Goal: Information Seeking & Learning: Learn about a topic

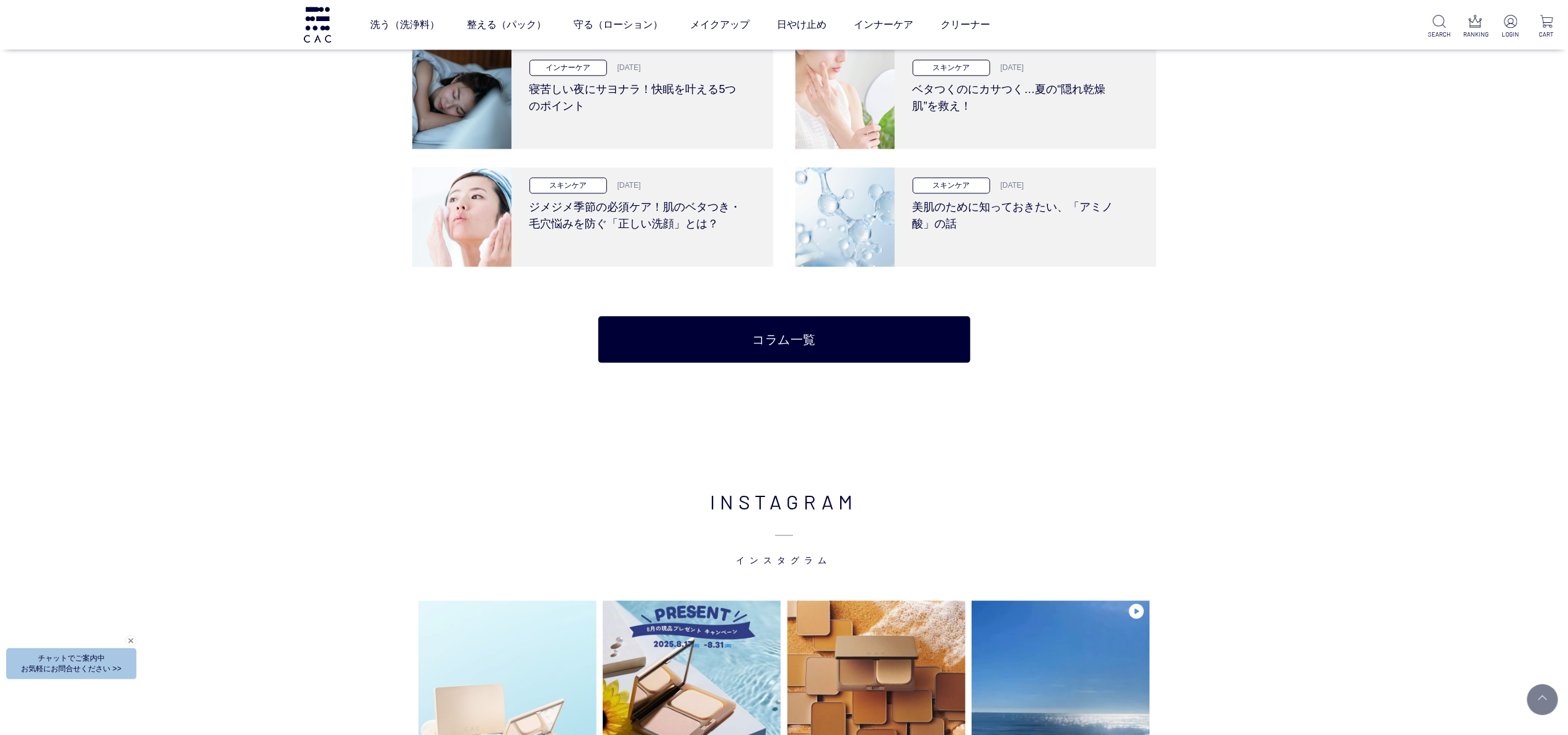
scroll to position [2603, 0]
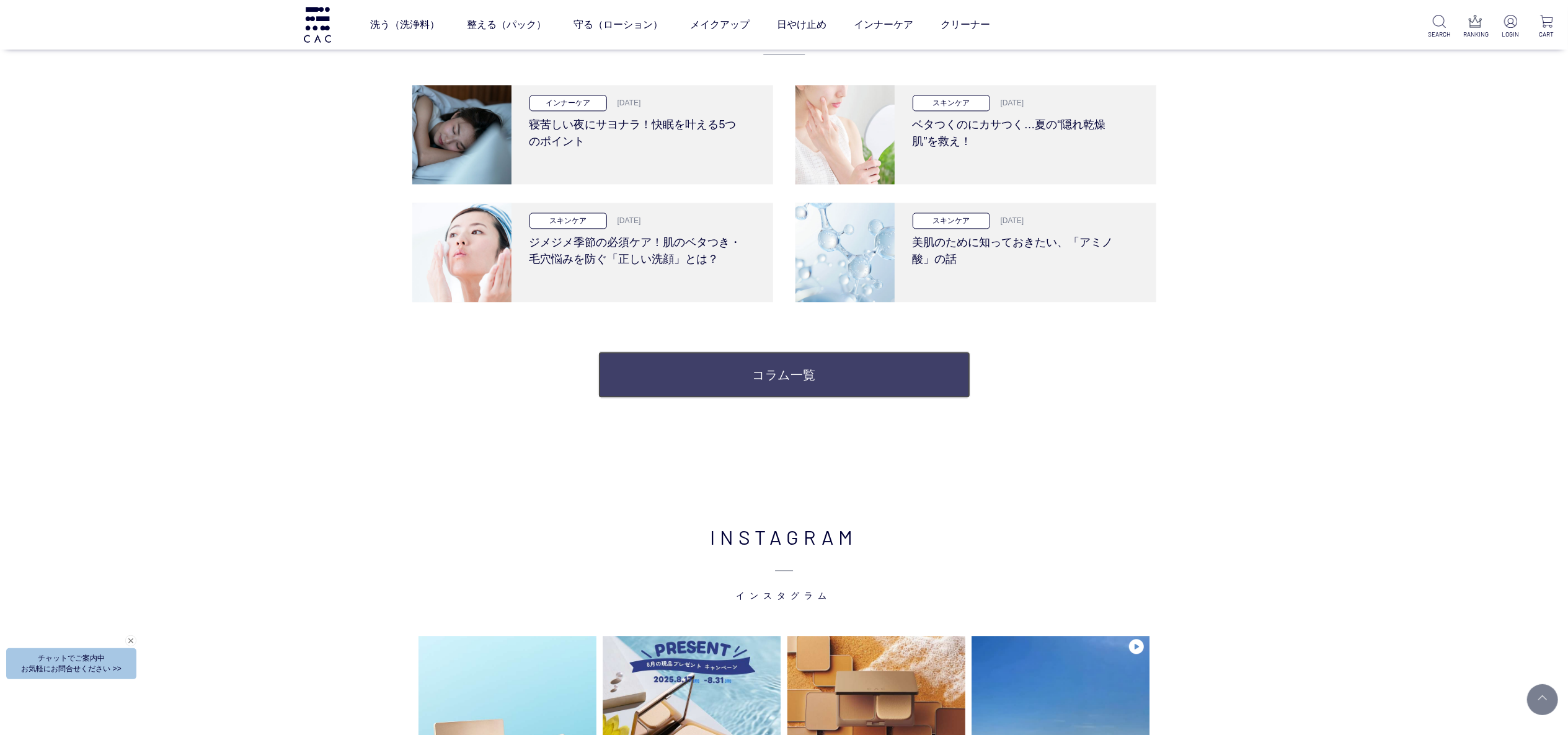
click at [793, 392] on link "コラム一覧" at bounding box center [784, 374] width 372 height 47
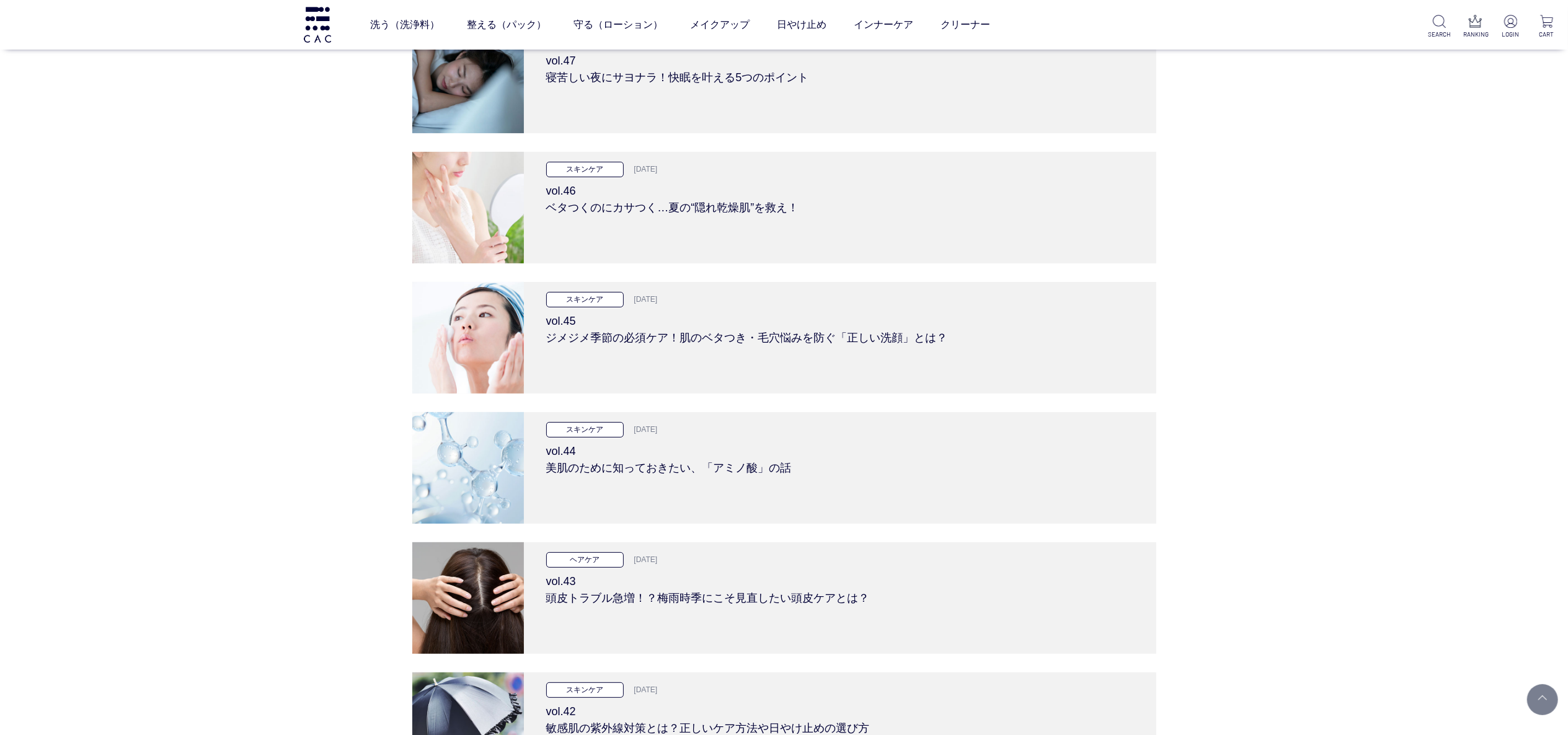
scroll to position [124, 0]
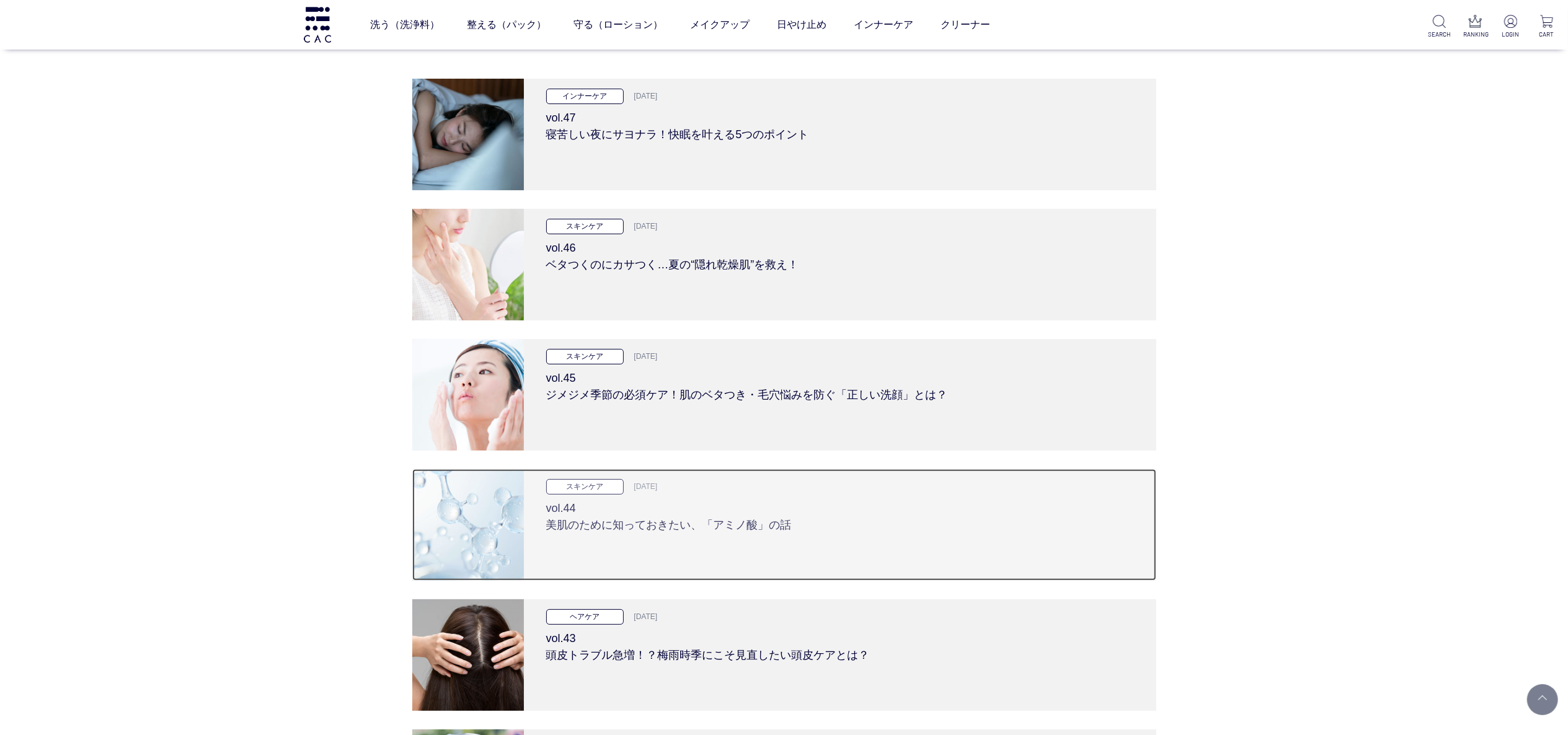
click at [461, 547] on img at bounding box center [468, 525] width 112 height 112
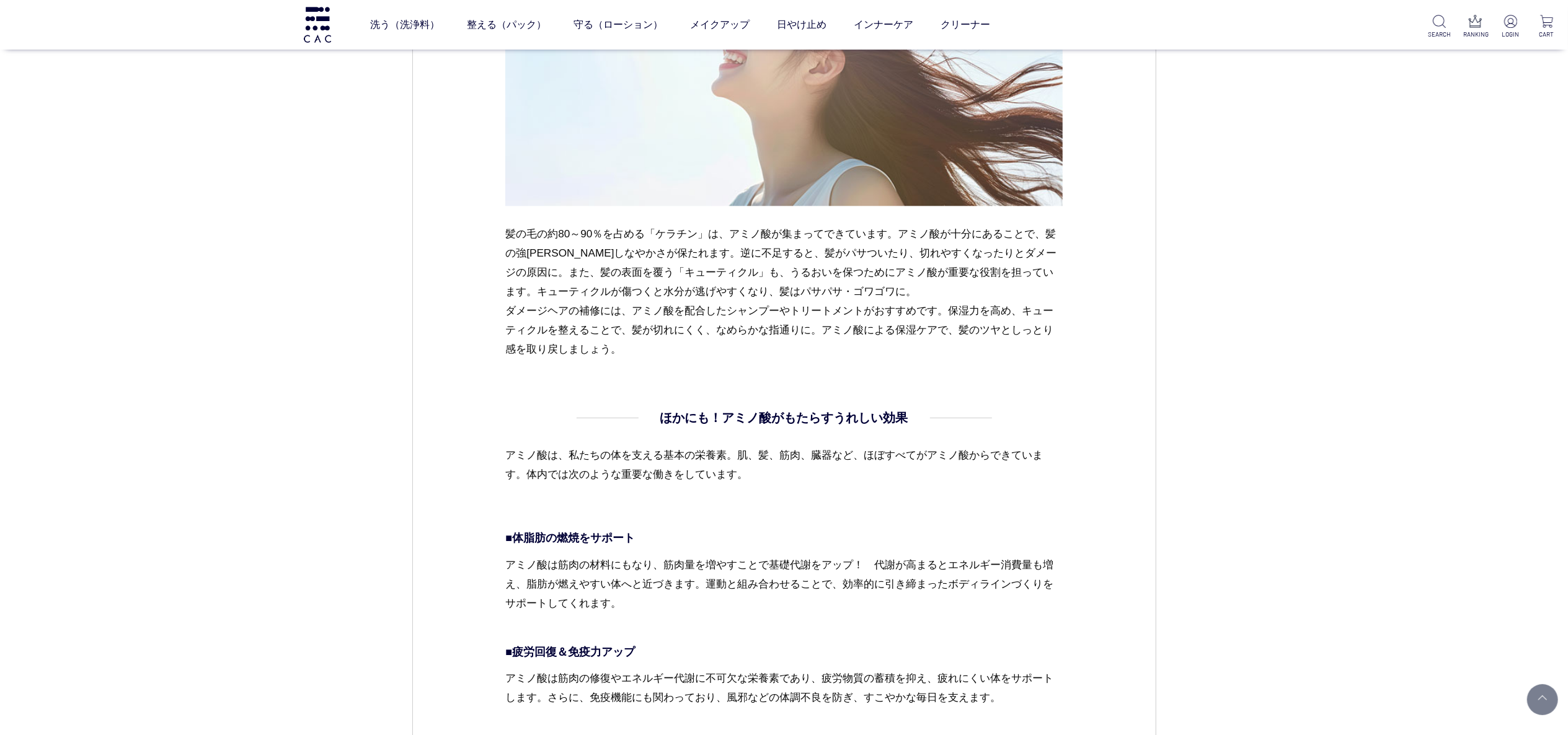
scroll to position [2727, 0]
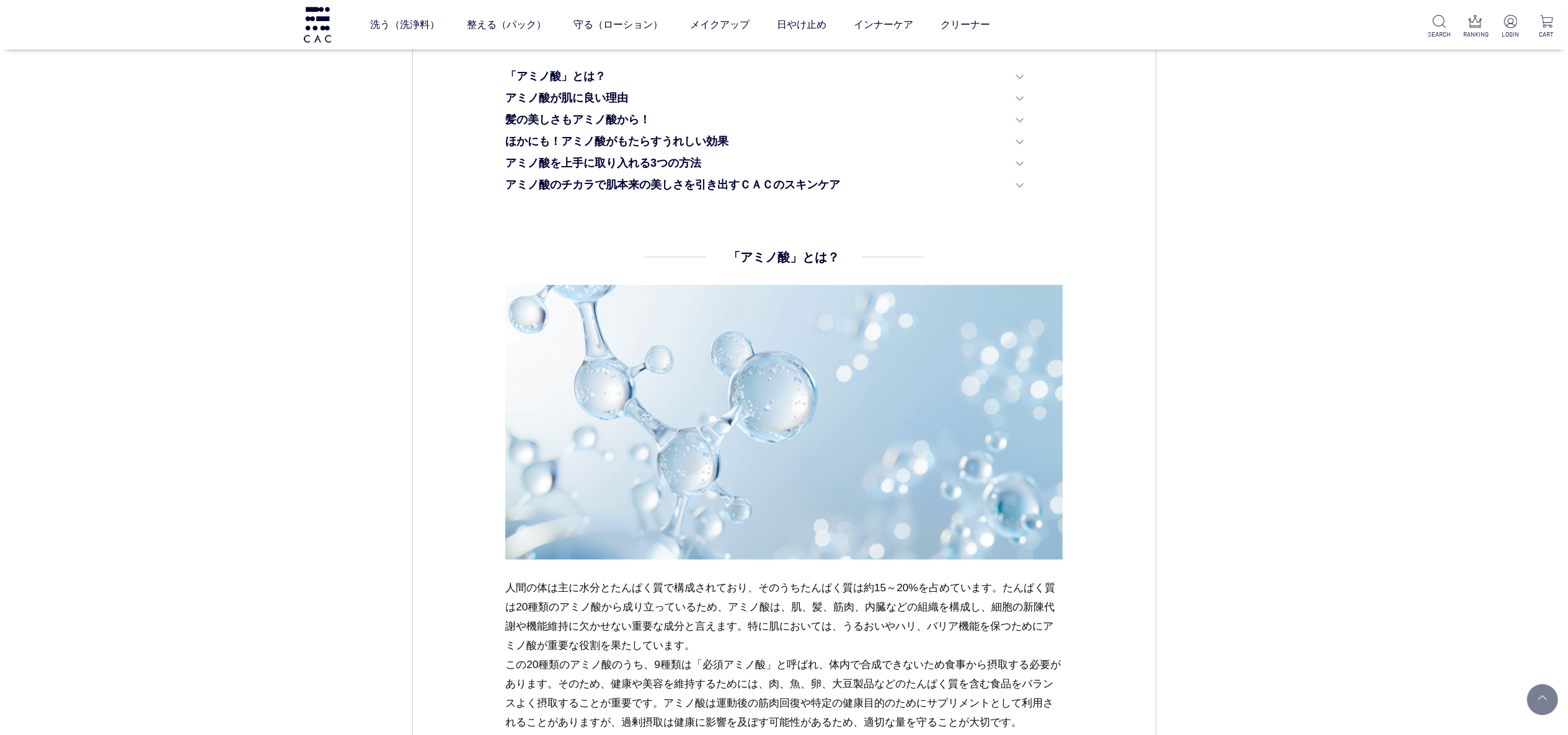
scroll to position [744, 0]
